Goal: Task Accomplishment & Management: Manage account settings

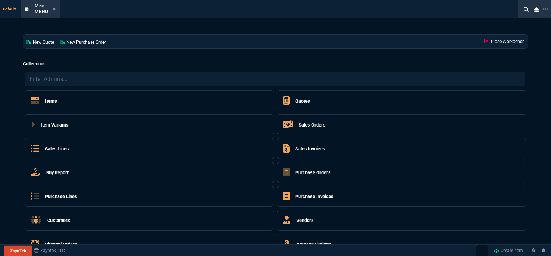
select select "12: [PERSON_NAME]"
click at [308, 101] on h5 "Quotes" at bounding box center [303, 100] width 15 height 7
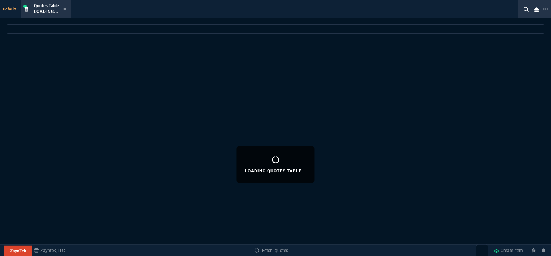
select select
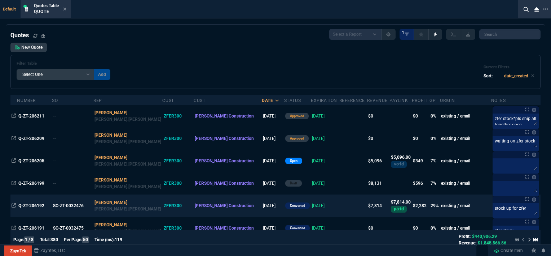
click at [340, 210] on td at bounding box center [354, 205] width 28 height 22
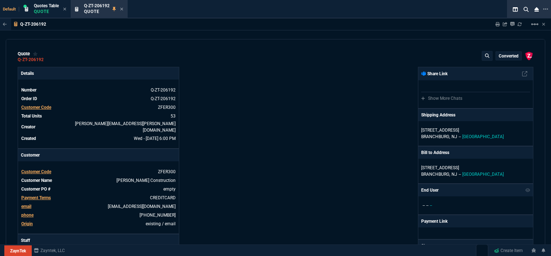
type input "36"
type input "62"
type input "33"
type input "83"
type input "21"
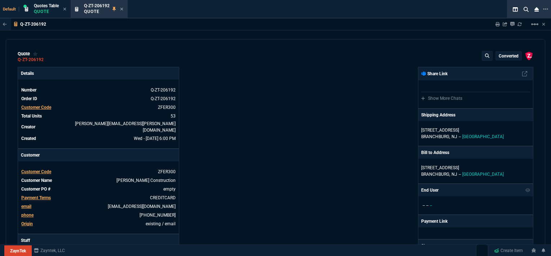
type input "7"
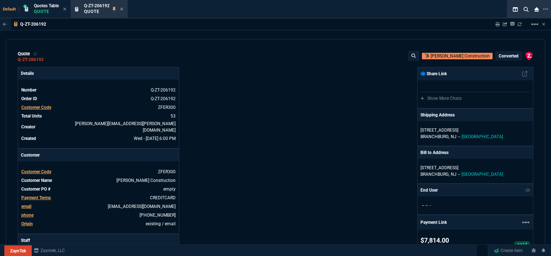
type input "-58"
type input "-22"
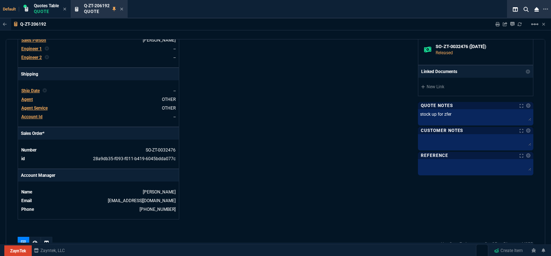
scroll to position [397, 0]
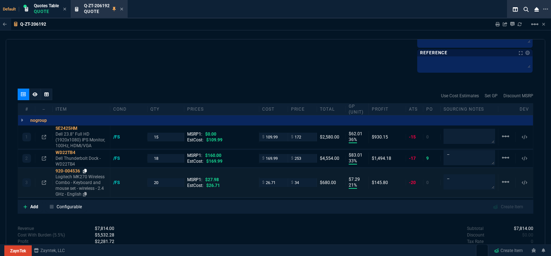
click at [84, 169] on icon at bounding box center [85, 171] width 4 height 4
click at [123, 7] on icon at bounding box center [121, 9] width 3 height 4
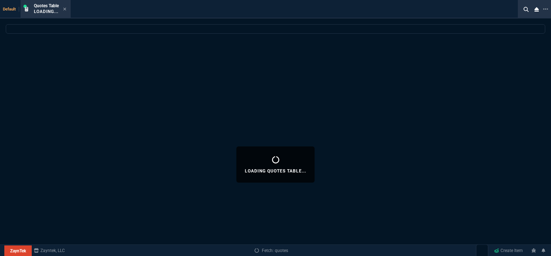
select select
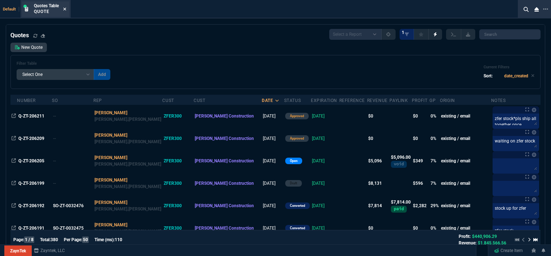
click at [65, 9] on icon at bounding box center [65, 9] width 3 height 3
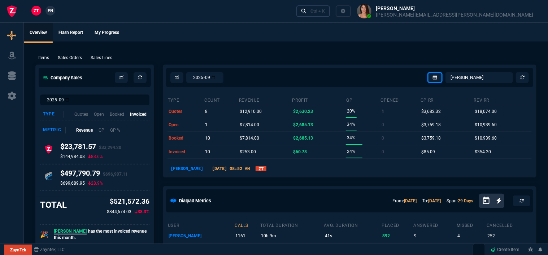
click at [330, 12] on link "Ctrl + K" at bounding box center [313, 10] width 34 height 11
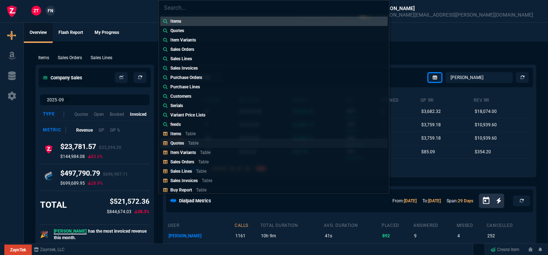
click at [198, 141] on p "Table" at bounding box center [193, 143] width 10 height 5
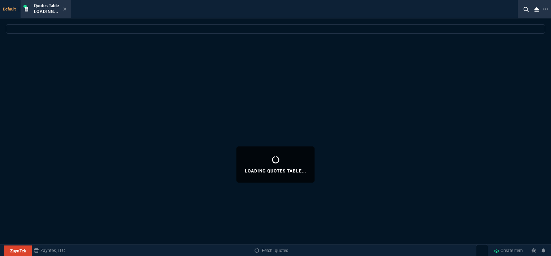
select select
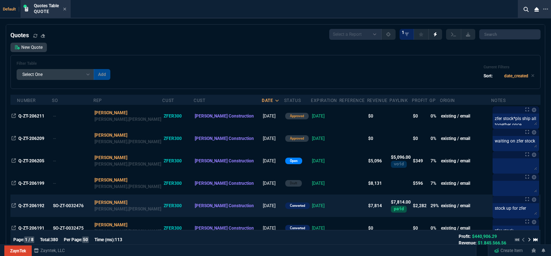
click at [312, 203] on td "[DATE]" at bounding box center [325, 205] width 29 height 22
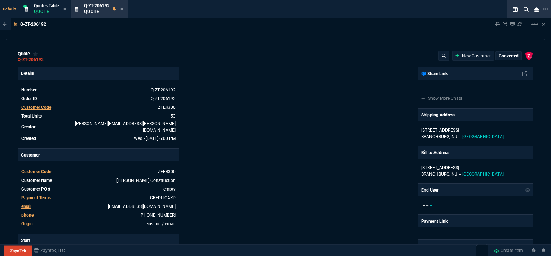
type input "36"
type input "62"
type input "33"
type input "83"
type input "21"
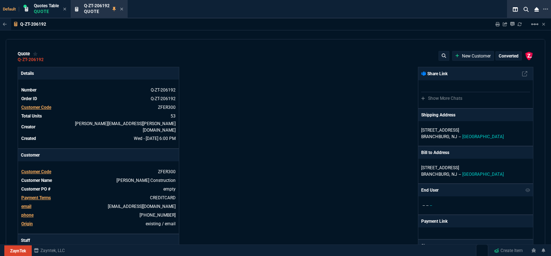
type input "7"
type input "-58"
type input "-22"
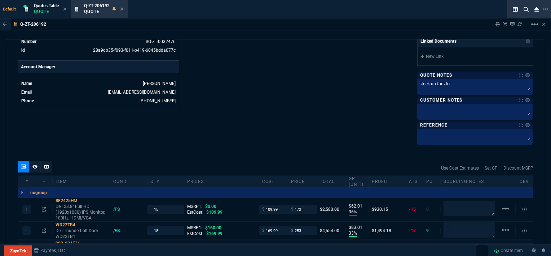
scroll to position [361, 0]
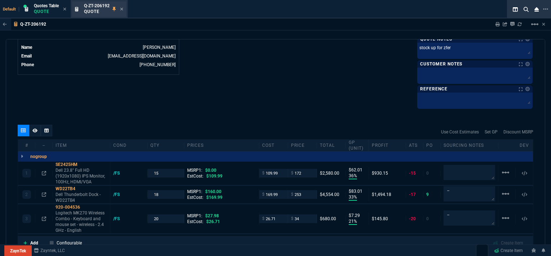
click at [124, 10] on div "Q-ZT-206192 Quote" at bounding box center [99, 9] width 54 height 16
click at [123, 10] on icon at bounding box center [122, 9] width 3 height 3
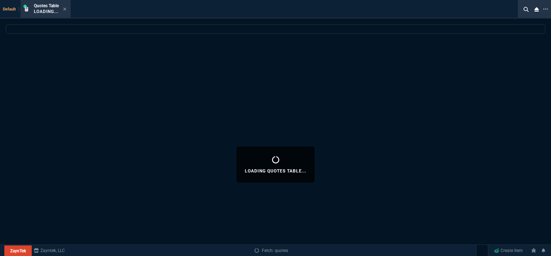
select select
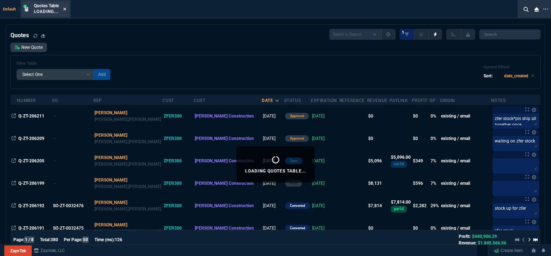
click at [65, 9] on icon at bounding box center [65, 9] width 3 height 3
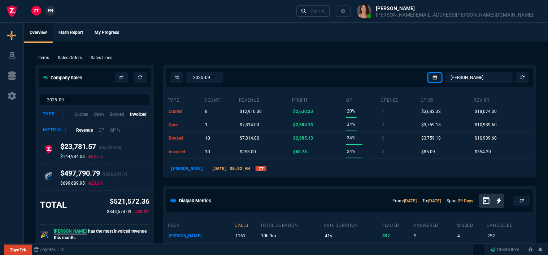
click at [325, 11] on div "Ctrl + K" at bounding box center [317, 11] width 14 height 6
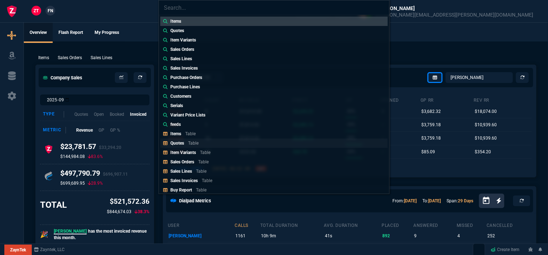
click at [208, 143] on link "Quotes Table" at bounding box center [273, 143] width 227 height 9
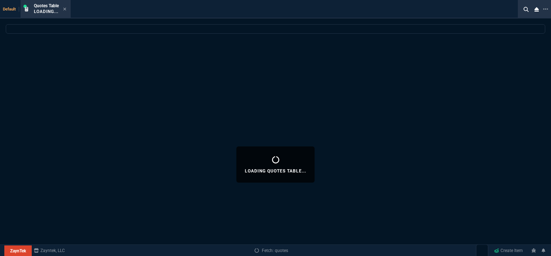
select select
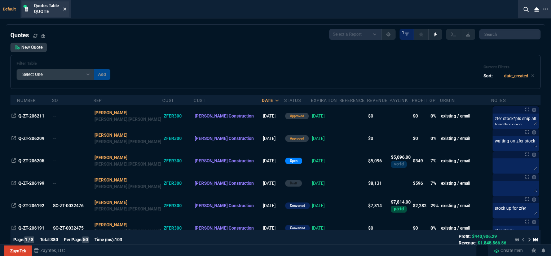
click at [66, 7] on icon at bounding box center [64, 9] width 3 height 4
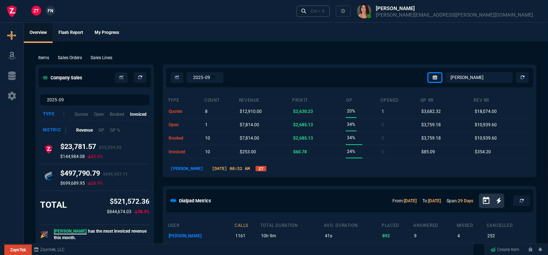
click at [325, 13] on div "Ctrl + K" at bounding box center [317, 11] width 14 height 6
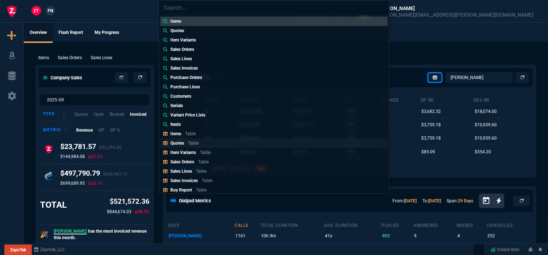
click at [188, 140] on div "Quotes Table" at bounding box center [185, 143] width 31 height 6
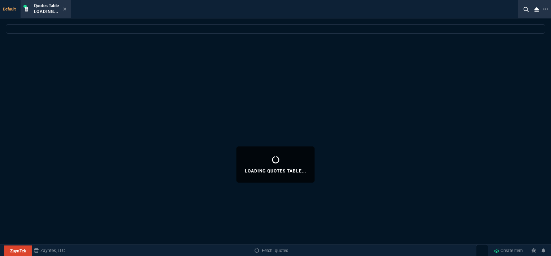
select select
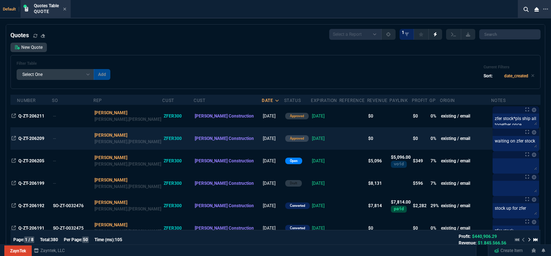
click at [340, 135] on td at bounding box center [354, 138] width 28 height 22
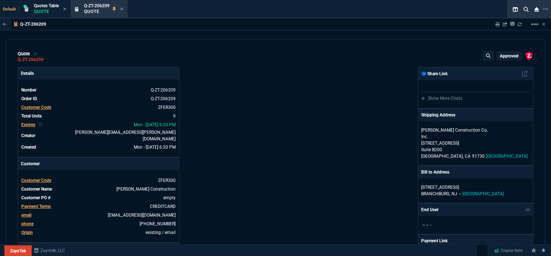
type input "0"
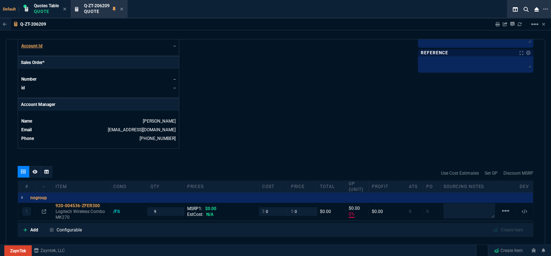
scroll to position [353, 0]
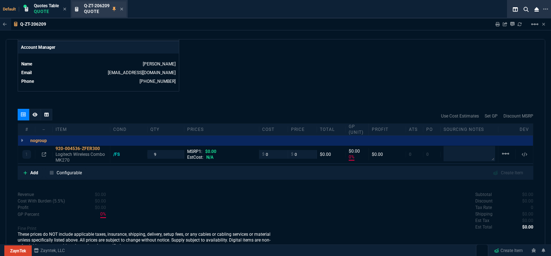
click at [123, 6] on nx-icon at bounding box center [121, 9] width 3 height 6
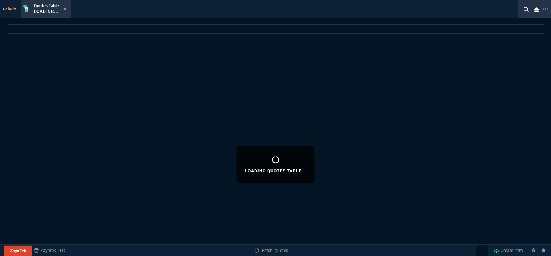
select select
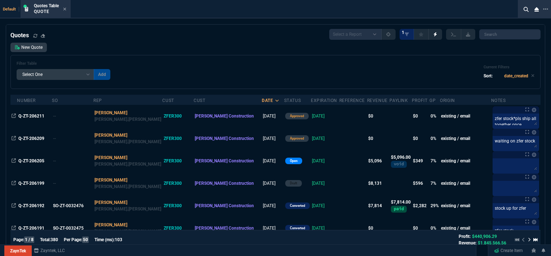
click at [340, 135] on td at bounding box center [354, 138] width 28 height 22
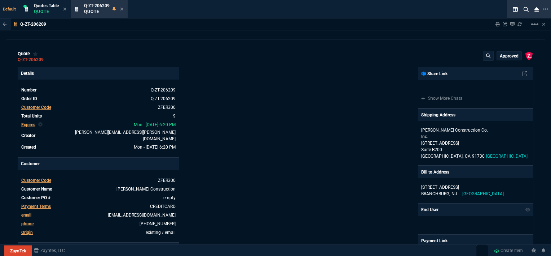
type input "0"
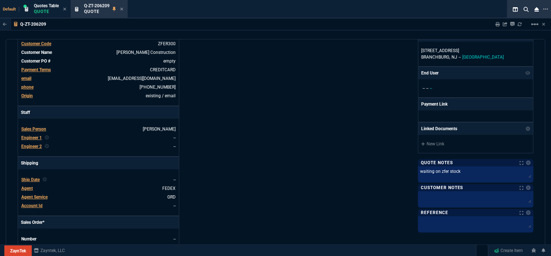
scroll to position [0, 0]
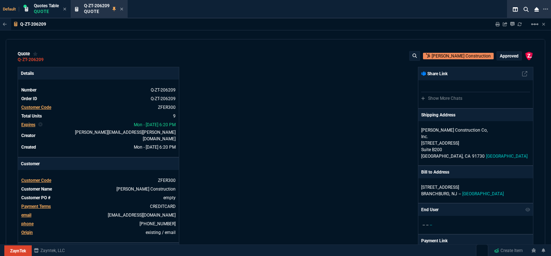
click at [511, 53] on p "approved" at bounding box center [509, 56] width 19 height 6
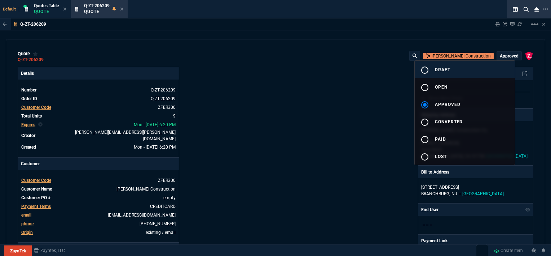
click at [453, 68] on button "radio_button_unchecked draft" at bounding box center [465, 69] width 100 height 17
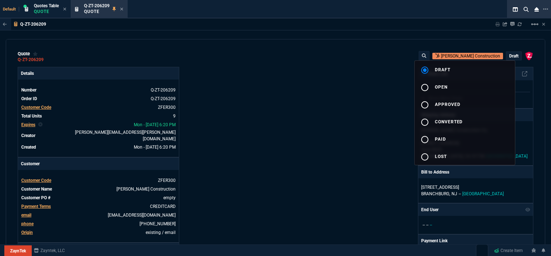
type input "0"
click at [120, 8] on div at bounding box center [275, 128] width 551 height 256
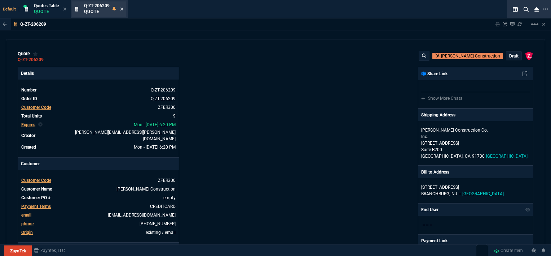
click at [122, 9] on icon at bounding box center [122, 9] width 3 height 3
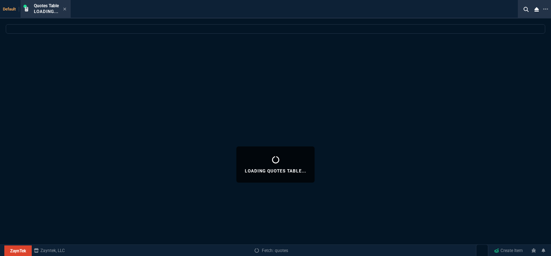
select select
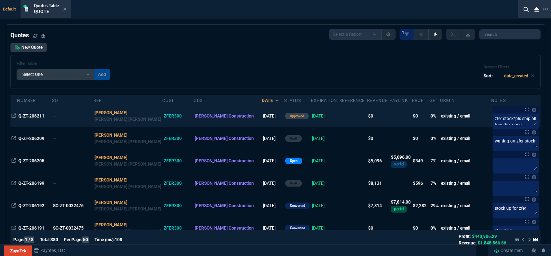
click at [340, 116] on td at bounding box center [354, 116] width 28 height 22
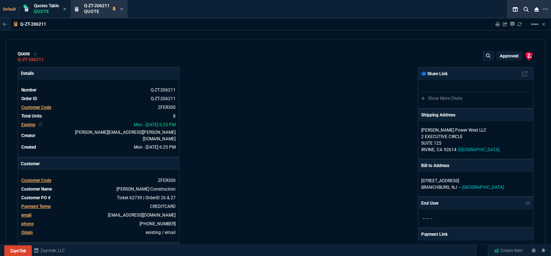
type input "0"
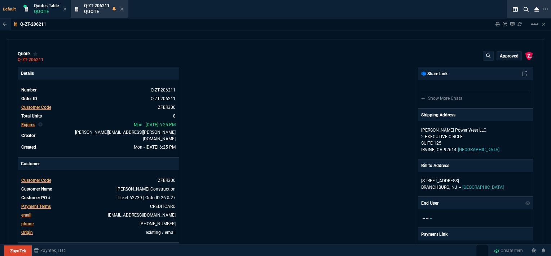
type input "0"
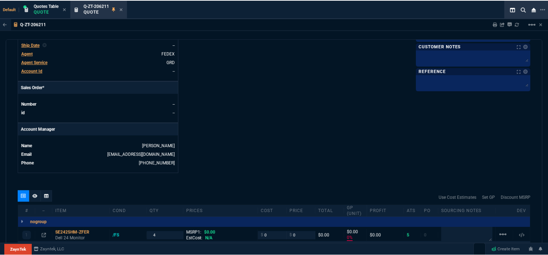
scroll to position [325, 0]
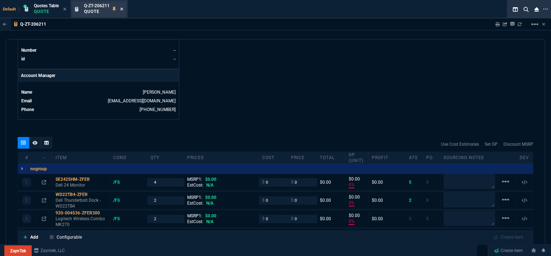
click at [123, 9] on icon at bounding box center [121, 9] width 3 height 4
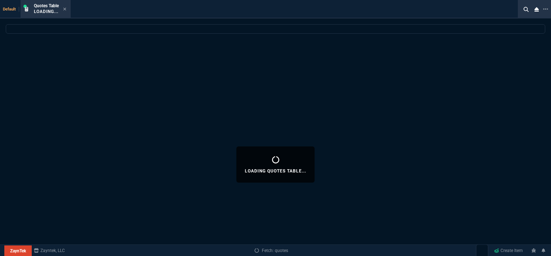
select select
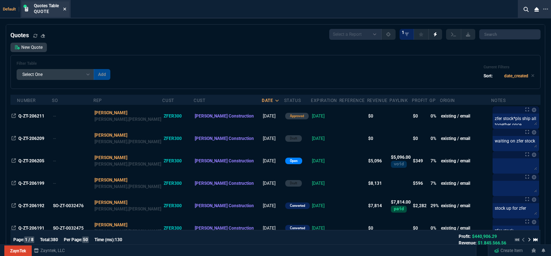
click at [66, 8] on icon at bounding box center [64, 9] width 3 height 4
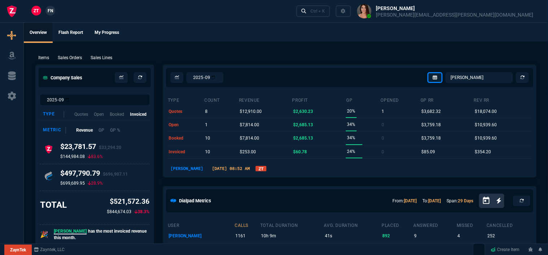
click at [79, 58] on p "Sales Orders" at bounding box center [70, 57] width 24 height 6
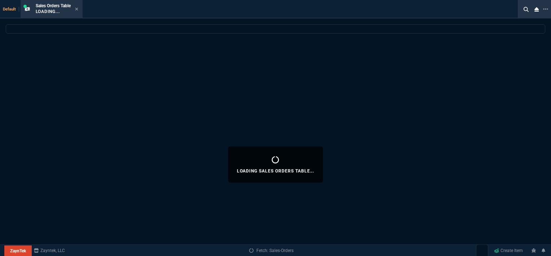
select select
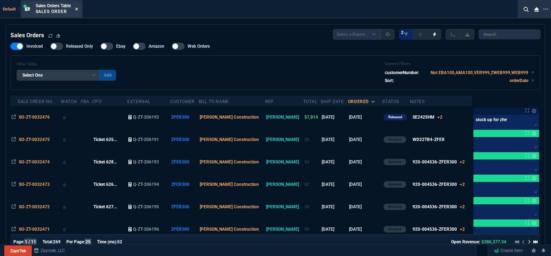
click at [77, 7] on icon at bounding box center [76, 9] width 3 height 4
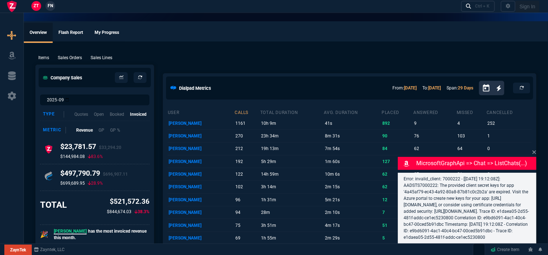
select select "12: [PERSON_NAME]"
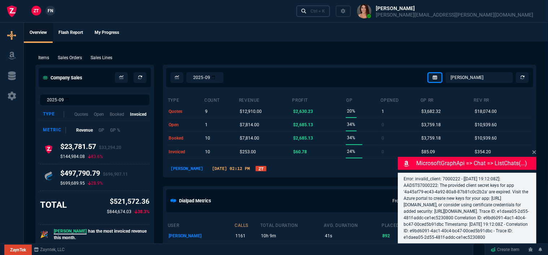
click at [325, 12] on div "Ctrl + K" at bounding box center [317, 11] width 14 height 6
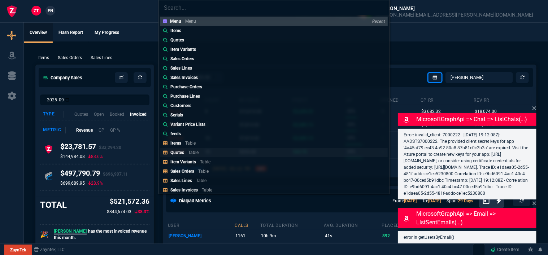
click at [216, 150] on link "Quotes Table" at bounding box center [273, 152] width 227 height 9
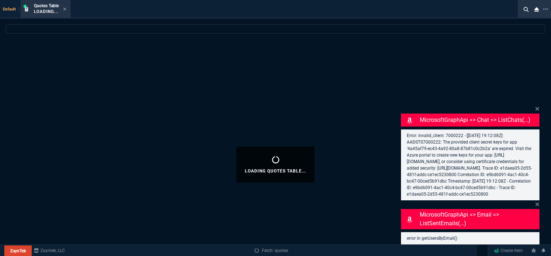
select select
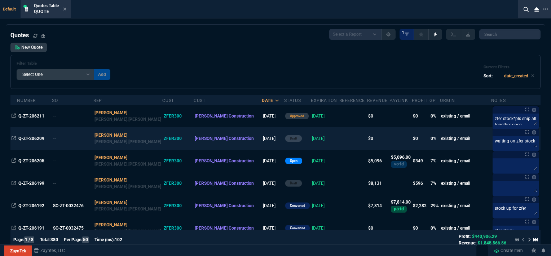
click at [340, 140] on td at bounding box center [354, 138] width 28 height 22
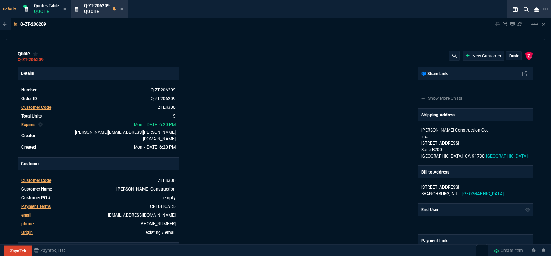
type input "0"
click at [538, 25] on mat-icon "linear_scale" at bounding box center [535, 24] width 9 height 9
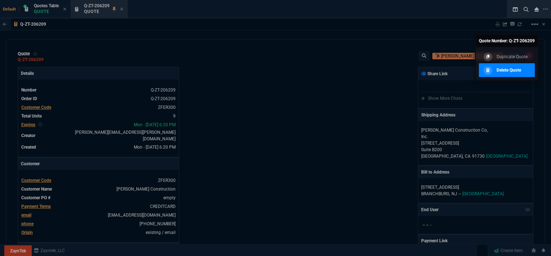
click at [510, 71] on p "Delete Quote" at bounding box center [509, 70] width 25 height 6
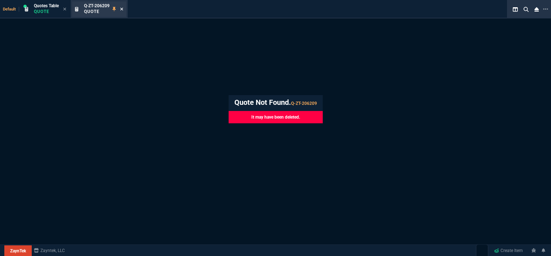
click at [123, 9] on icon at bounding box center [121, 9] width 3 height 4
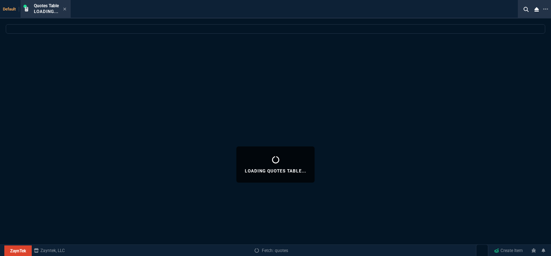
select select
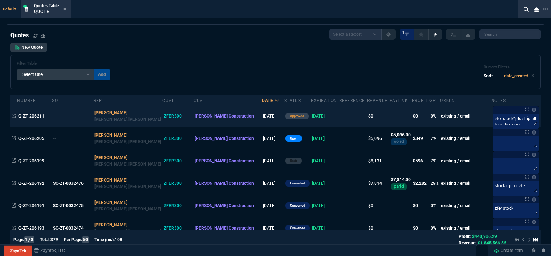
click at [340, 117] on td at bounding box center [354, 116] width 28 height 22
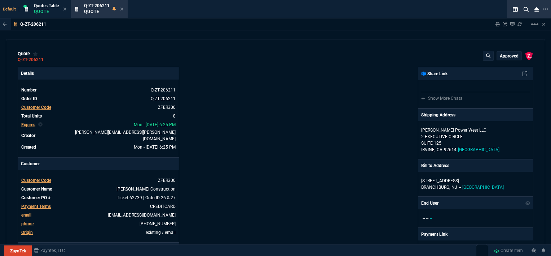
type input "0"
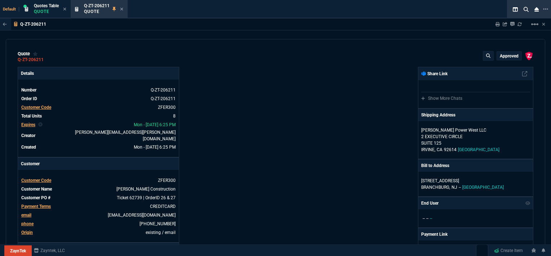
type input "0"
click at [122, 8] on icon at bounding box center [121, 9] width 3 height 4
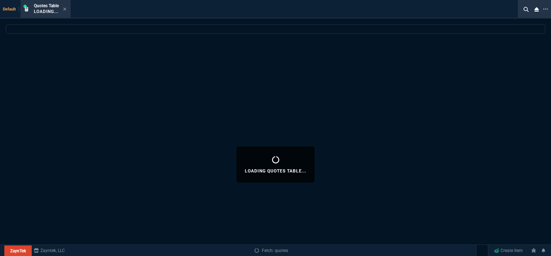
select select
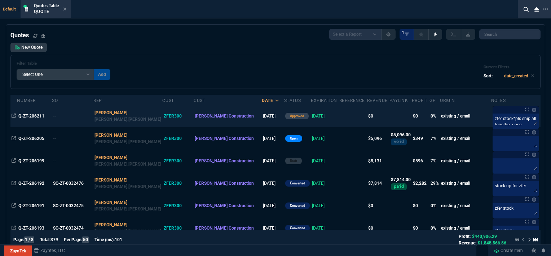
click at [340, 117] on td at bounding box center [354, 116] width 28 height 22
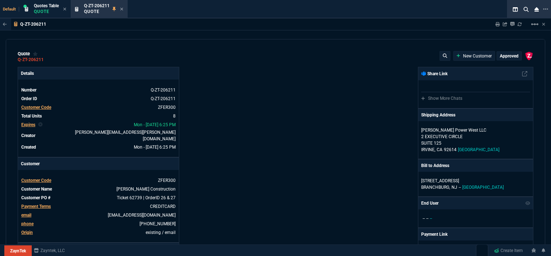
type input "0"
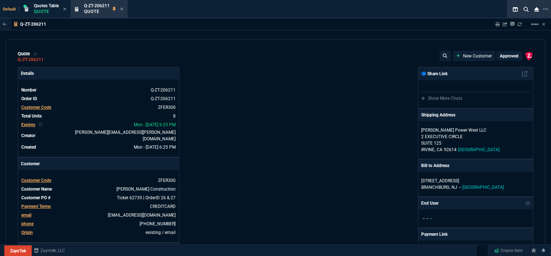
type input "0"
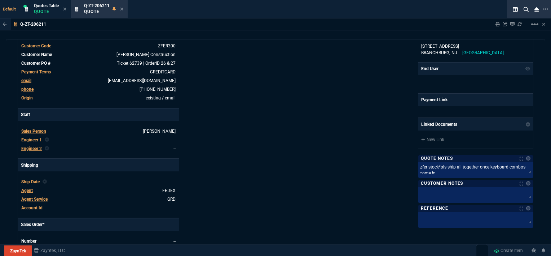
scroll to position [144, 0]
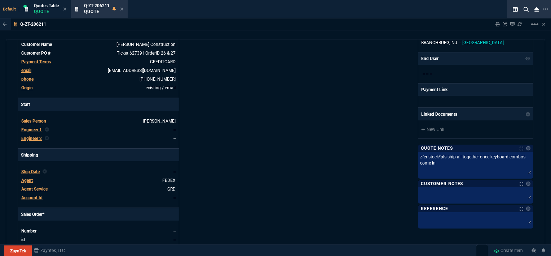
drag, startPoint x: 525, startPoint y: 160, endPoint x: 525, endPoint y: 172, distance: 12.3
click at [525, 172] on textarea "zfer stock*pls ship all together once keyboard combos come in" at bounding box center [476, 163] width 113 height 21
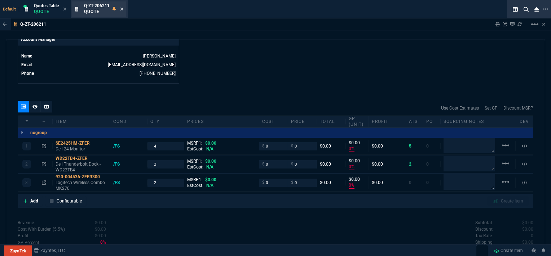
click at [122, 8] on icon at bounding box center [121, 9] width 3 height 4
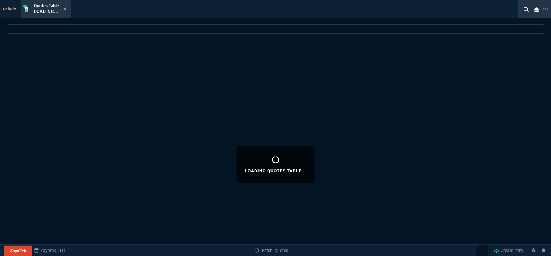
select select
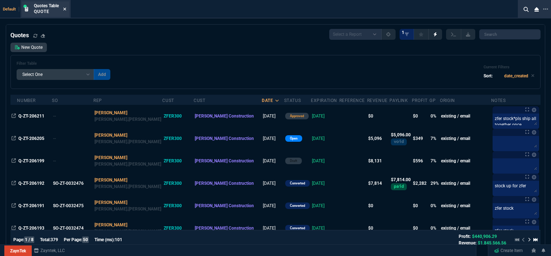
click at [65, 9] on icon at bounding box center [64, 9] width 3 height 4
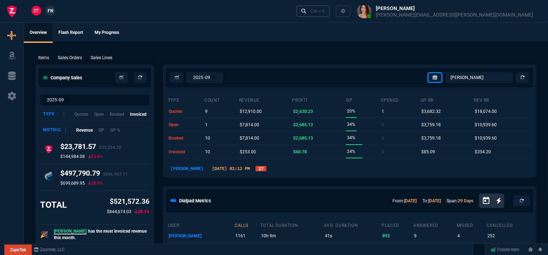
click at [325, 12] on div "Ctrl + K" at bounding box center [317, 11] width 14 height 6
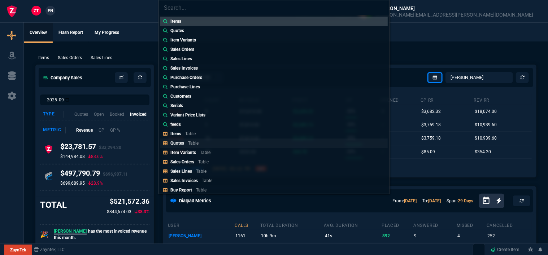
click at [197, 145] on p "Table" at bounding box center [193, 143] width 10 height 5
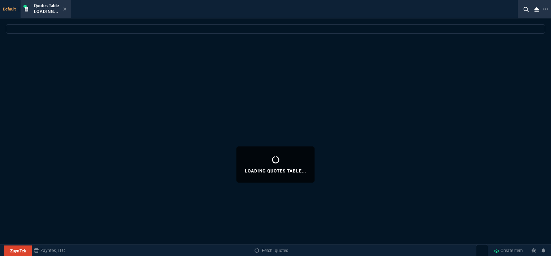
select select
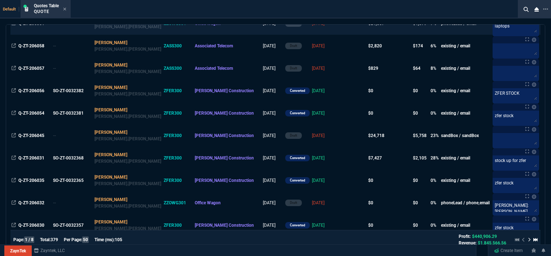
scroll to position [541, 0]
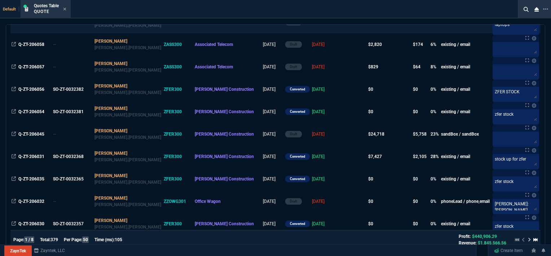
click at [340, 139] on td at bounding box center [354, 134] width 28 height 22
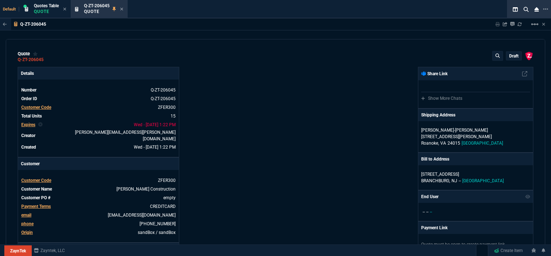
type input "100"
type input "995"
type input "1260.57"
type input "22"
type input "190"
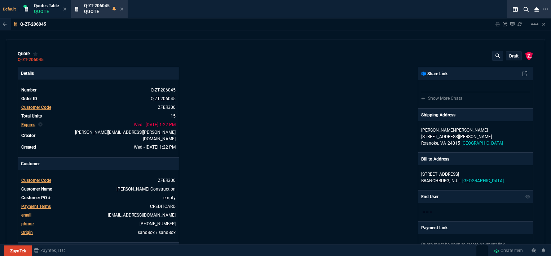
type input "11"
type input "135"
type input "18"
type input "211"
type input "100"
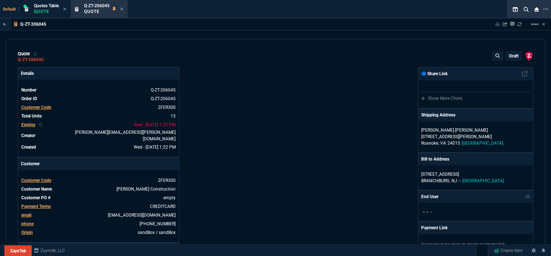
type input "2085"
type input "2844.07"
type input "100"
type input "1665"
type input "13"
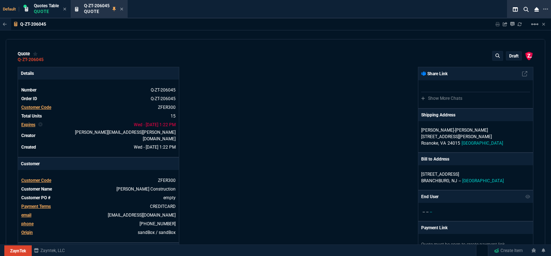
type input "361"
type input "20"
type input "715"
type input "3"
type input "12"
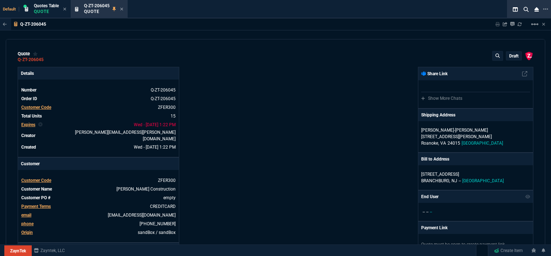
type input "699"
type input "11"
type input "88"
type input "1049"
type input "2"
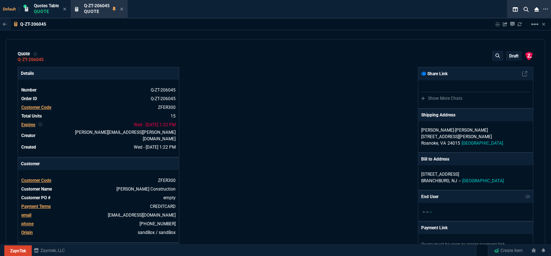
type input "33"
type input "10"
type input "121"
type input "1649"
type input "3"
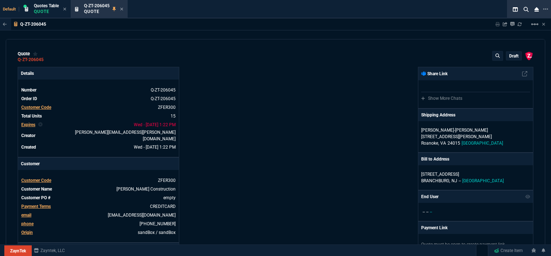
type input "75"
type input "2"
type input "59"
type input "0"
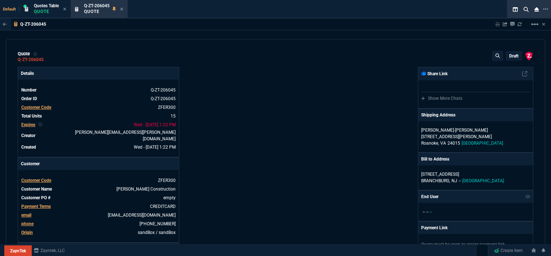
type input "21"
type input "27"
type input "33"
type input "26"
type input "27"
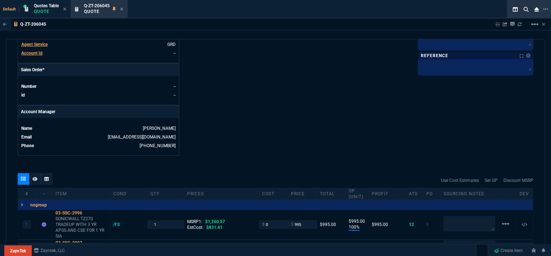
type input "1178.09"
type input "1908.52"
type input "1746.35"
type input "2494.8"
type input "3548.15"
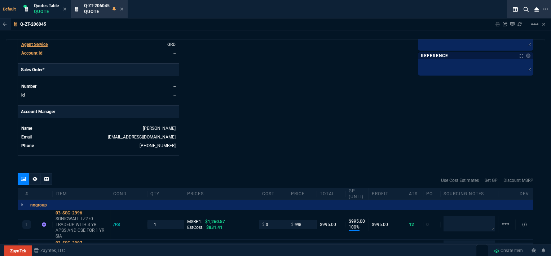
type input "4041.58"
type input "1999"
type input "4352.04"
type input "4964.65"
type input "6409.36"
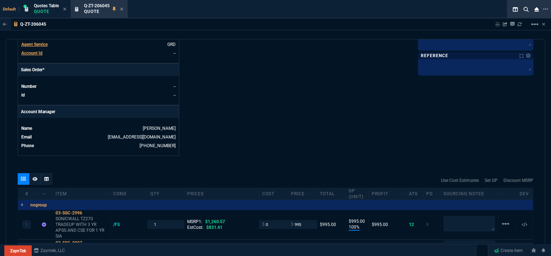
type input "28"
type input "33"
type input "34"
type input "33"
type input "24"
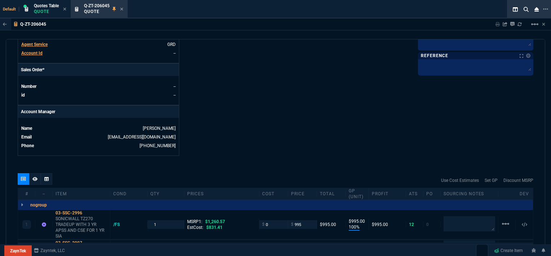
type input "10"
type input "33"
type input "26"
type input "100"
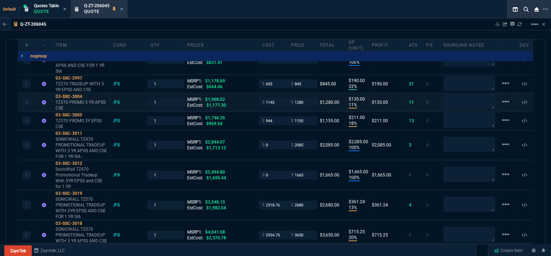
scroll to position [469, 0]
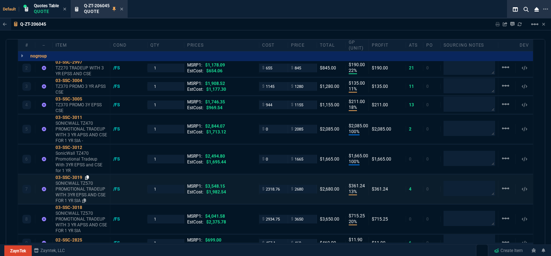
click at [87, 175] on icon at bounding box center [87, 177] width 4 height 4
click at [122, 10] on icon at bounding box center [121, 9] width 3 height 4
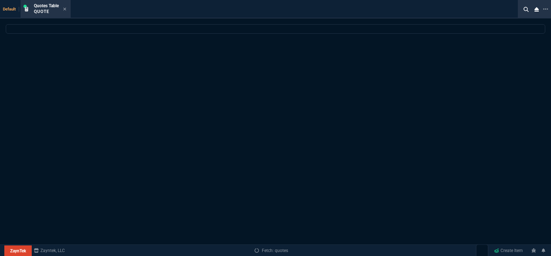
select select
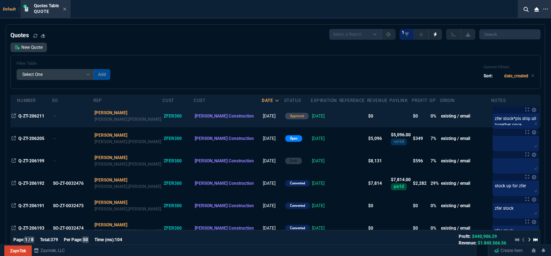
click at [340, 121] on td at bounding box center [354, 116] width 28 height 22
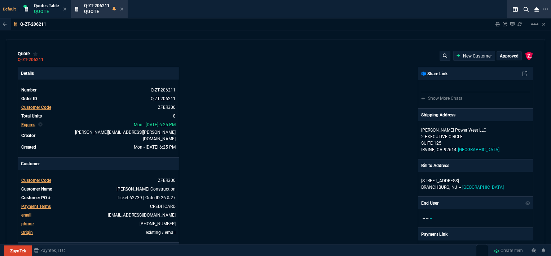
type input "0"
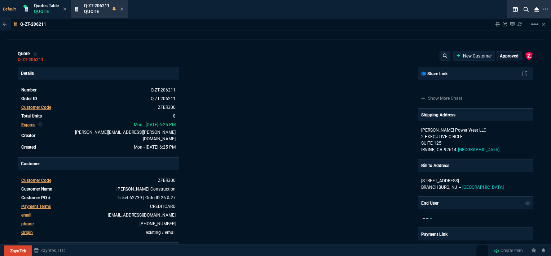
type input "0"
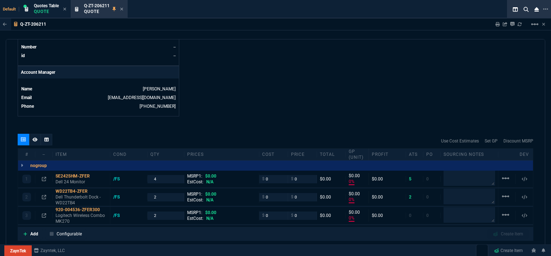
scroll to position [361, 0]
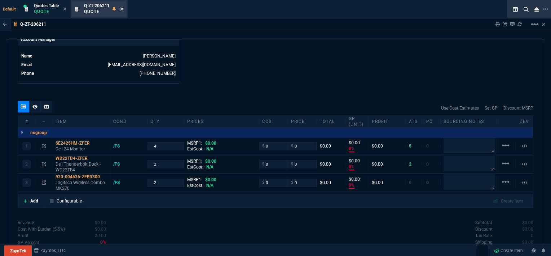
click at [122, 9] on icon at bounding box center [122, 9] width 3 height 3
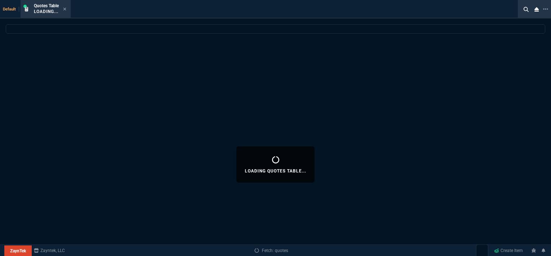
select select
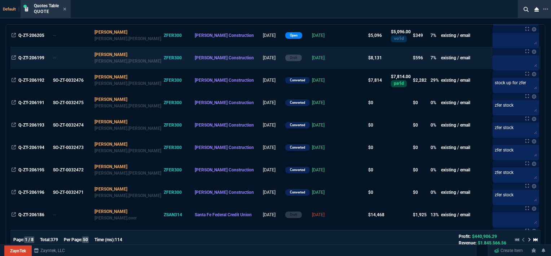
scroll to position [108, 0]
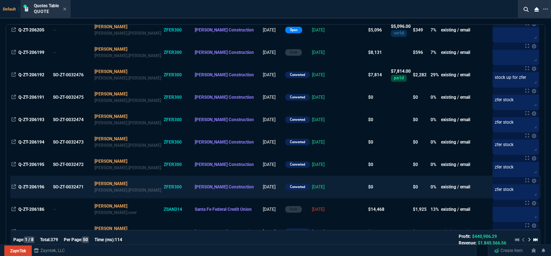
click at [340, 188] on td at bounding box center [354, 186] width 28 height 22
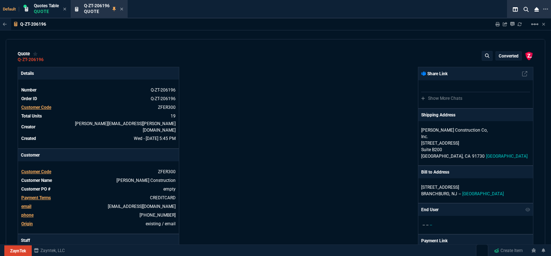
type input "0"
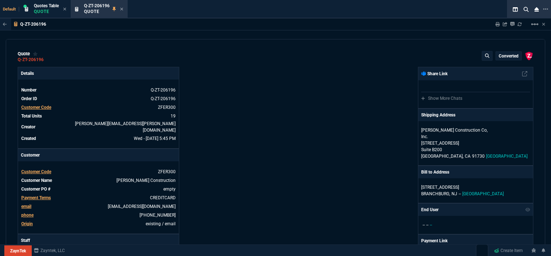
type input "0"
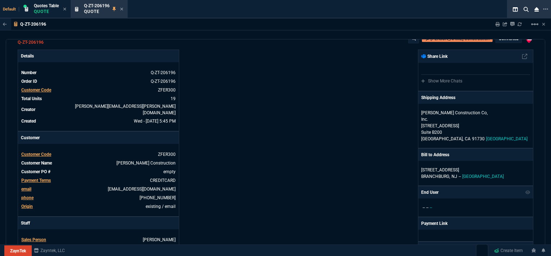
scroll to position [0, 0]
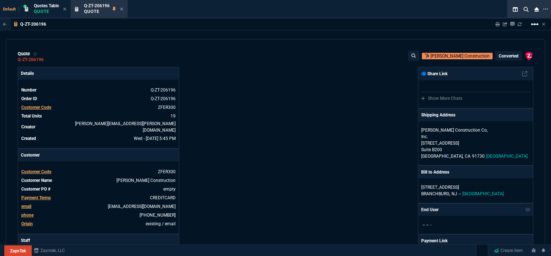
click at [537, 22] on mat-icon "linear_scale" at bounding box center [535, 24] width 9 height 9
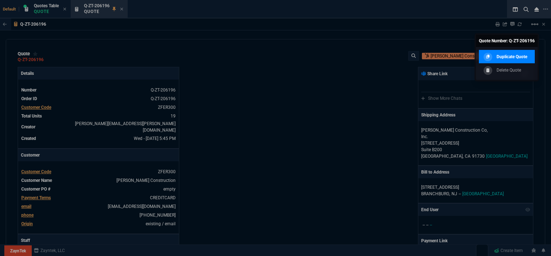
click at [509, 61] on link "Duplicate Quote" at bounding box center [507, 57] width 56 height 14
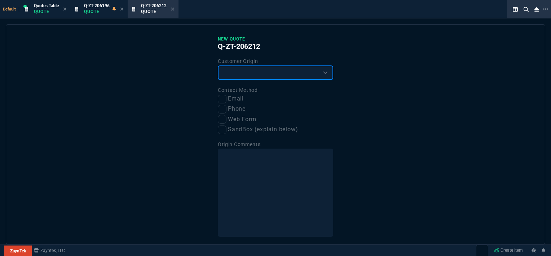
click at [259, 74] on select "Existing Customer Amazon Lead (first order) Website Lead (first order) Called (…" at bounding box center [275, 72] width 115 height 14
select select "existing"
click at [218, 65] on select "Existing Customer Amazon Lead (first order) Website Lead (first order) Called (…" at bounding box center [275, 72] width 115 height 14
click at [223, 99] on input "Email" at bounding box center [222, 99] width 9 height 9
checkbox input "true"
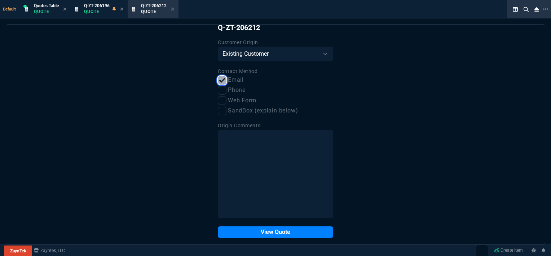
scroll to position [27, 0]
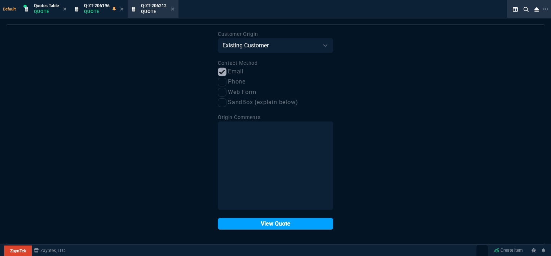
click at [241, 224] on button "View Quote" at bounding box center [275, 224] width 115 height 12
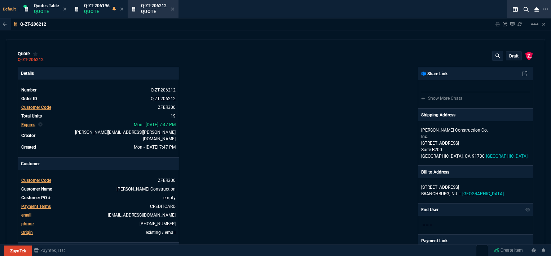
type input "0"
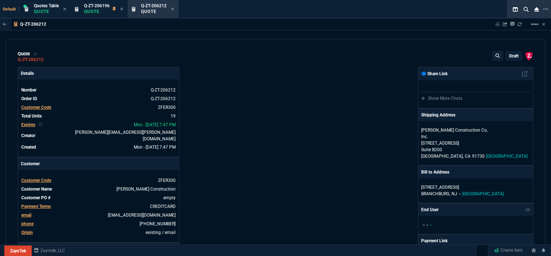
type input "0"
click at [513, 146] on p "Suite B200" at bounding box center [476, 149] width 109 height 6
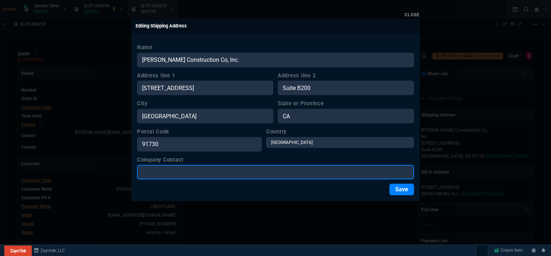
click at [174, 173] on input "Company Contact" at bounding box center [275, 172] width 277 height 14
paste input "Charles Frazier"
type input "Charles Frazier"
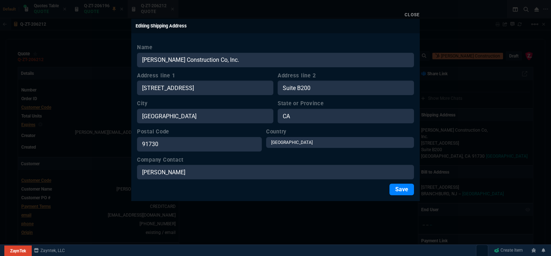
click at [401, 189] on button "Save" at bounding box center [402, 189] width 25 height 12
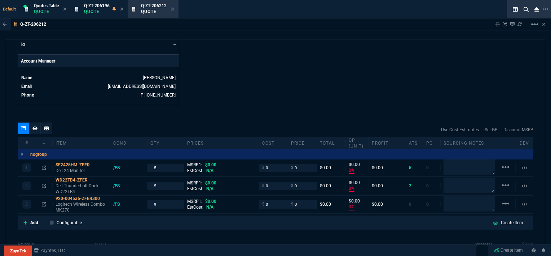
scroll to position [180, 0]
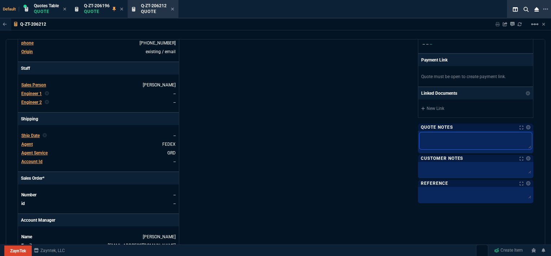
click at [448, 132] on textarea at bounding box center [476, 140] width 113 height 17
type textarea "z"
type textarea "zf"
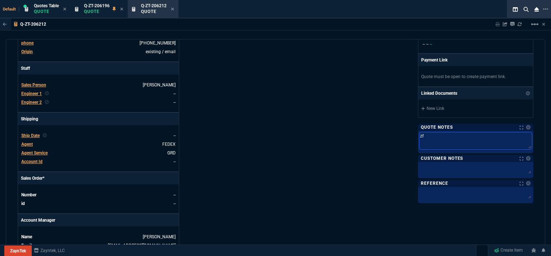
type textarea "zfe"
type textarea "zfer"
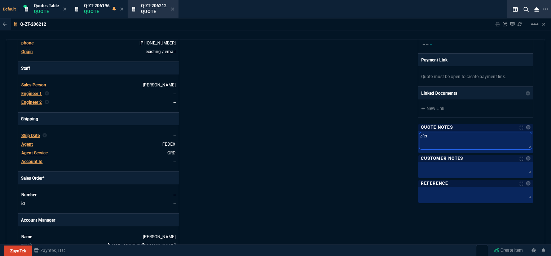
type textarea "zfer"
type textarea "zfer s"
type textarea "zfer st"
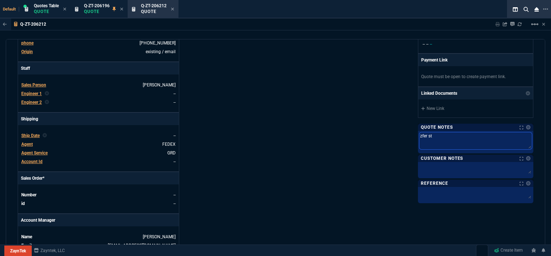
type textarea "zfer sto"
type textarea "zfer stoc"
type textarea "zfer stock"
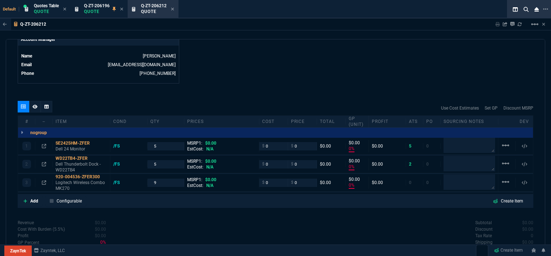
scroll to position [390, 0]
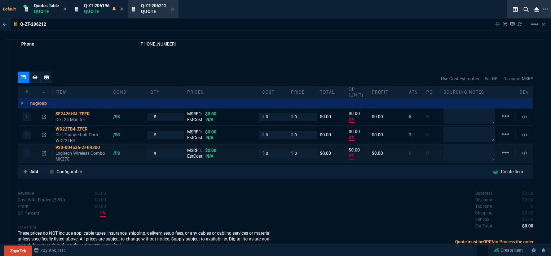
type textarea "zfer stock"
drag, startPoint x: 165, startPoint y: 148, endPoint x: 146, endPoint y: 145, distance: 19.1
click at [148, 149] on div "9" at bounding box center [166, 153] width 37 height 8
type input "1"
click at [298, 31] on div "Q-ZT-206212 Sharing Q-ZT-206212 Link Dev Link Share on Teams linear_scale quote…" at bounding box center [275, 154] width 551 height 272
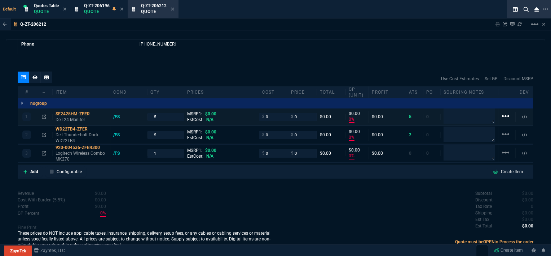
click at [507, 112] on mat-icon "linear_scale" at bounding box center [506, 116] width 9 height 9
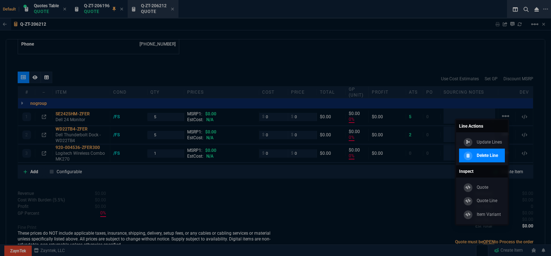
click at [489, 157] on p "Delete Line" at bounding box center [487, 155] width 21 height 6
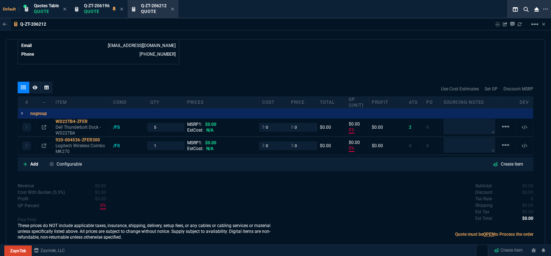
scroll to position [373, 0]
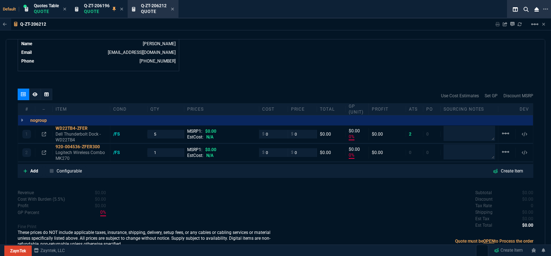
type input "0"
click at [504, 129] on mat-icon "linear_scale" at bounding box center [506, 133] width 9 height 9
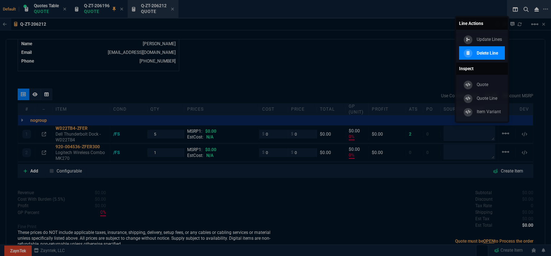
click at [490, 54] on p "Delete Line" at bounding box center [487, 53] width 21 height 6
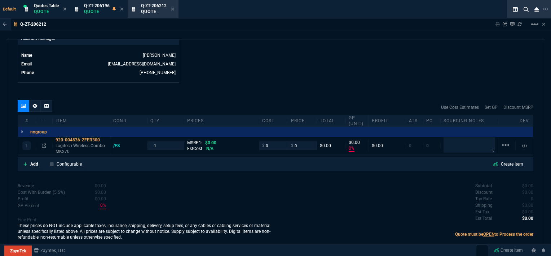
scroll to position [355, 0]
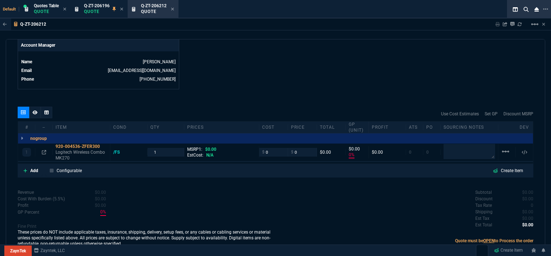
type input "0"
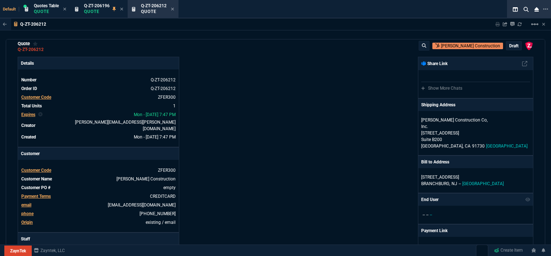
scroll to position [0, 0]
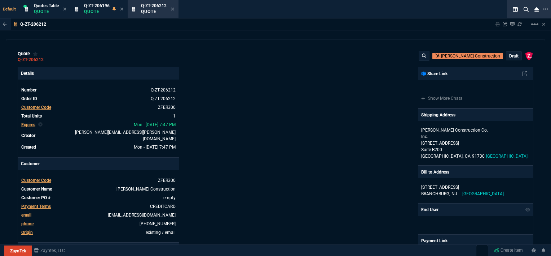
click at [516, 57] on div "draft" at bounding box center [514, 56] width 15 height 8
click at [514, 55] on p "draft" at bounding box center [514, 56] width 9 height 6
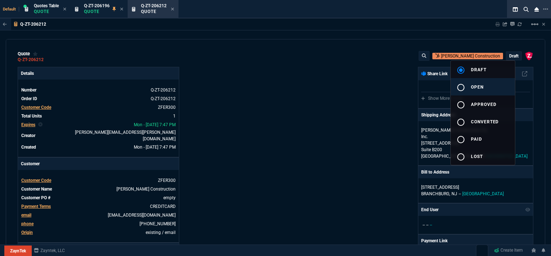
click at [485, 84] on button "radio_button_unchecked open" at bounding box center [483, 86] width 64 height 17
click at [390, 96] on div at bounding box center [275, 128] width 551 height 256
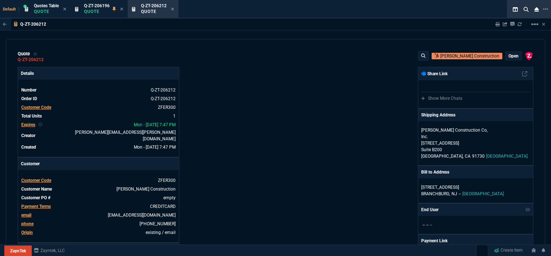
type input "0"
click at [512, 57] on p "open" at bounding box center [514, 56] width 10 height 6
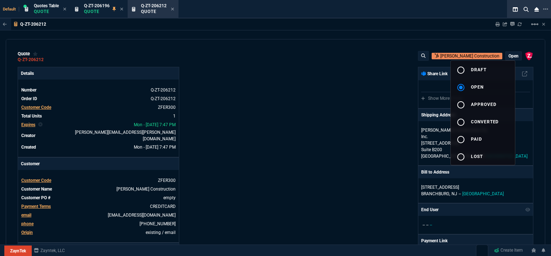
click at [388, 128] on div at bounding box center [275, 128] width 551 height 256
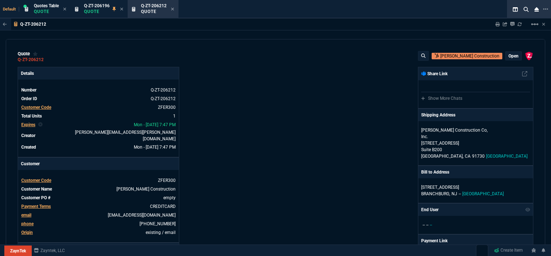
click at [511, 55] on p "open" at bounding box center [514, 56] width 10 height 6
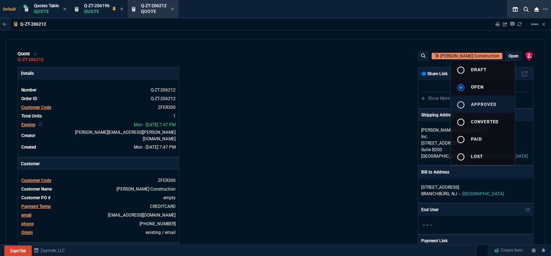
click at [490, 104] on span "approved" at bounding box center [484, 104] width 26 height 5
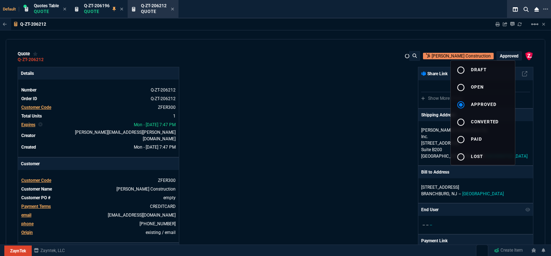
click at [372, 103] on div at bounding box center [275, 128] width 551 height 256
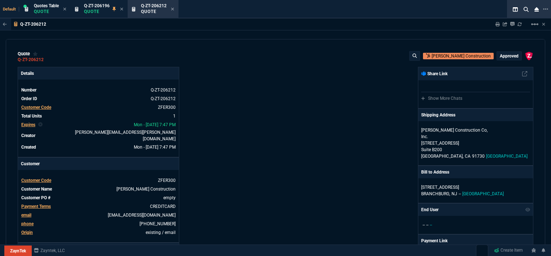
type input "0"
click at [174, 10] on icon at bounding box center [172, 9] width 3 height 3
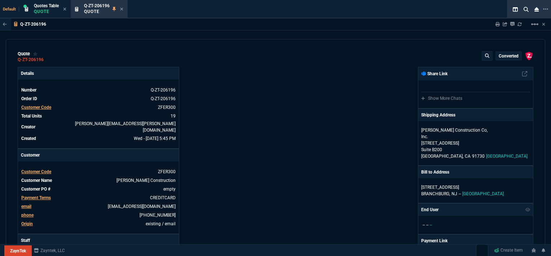
type input "0"
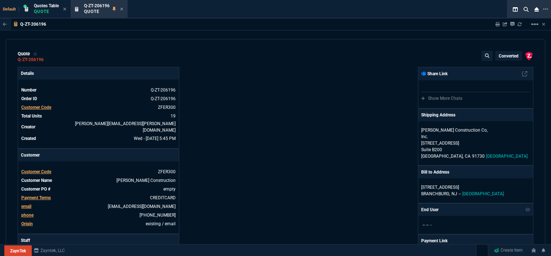
type input "0"
click at [123, 9] on icon at bounding box center [121, 9] width 3 height 4
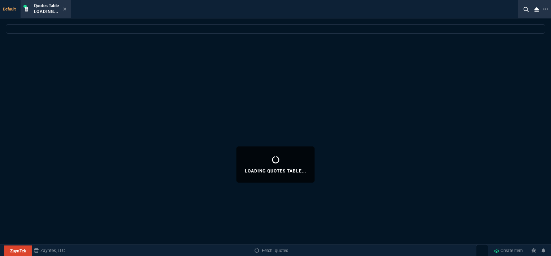
select select
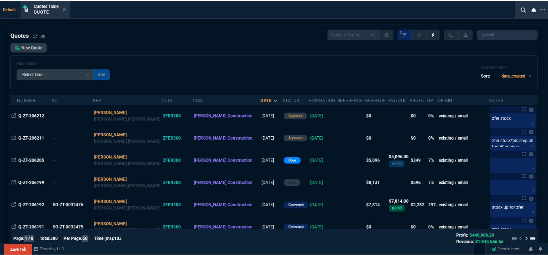
scroll to position [36, 0]
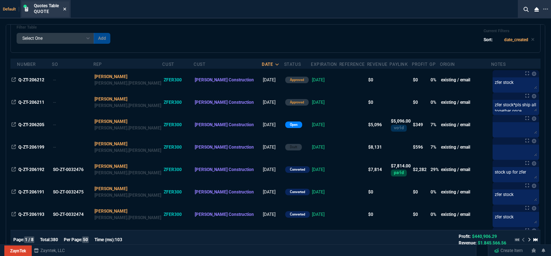
click at [65, 9] on icon at bounding box center [65, 9] width 3 height 3
